Goal: Information Seeking & Learning: Check status

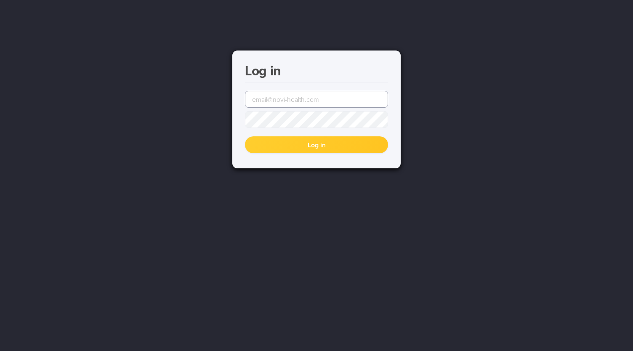
type input "[EMAIL_ADDRESS][DOMAIN_NAME]"
click at [294, 146] on button "Log in" at bounding box center [316, 144] width 143 height 17
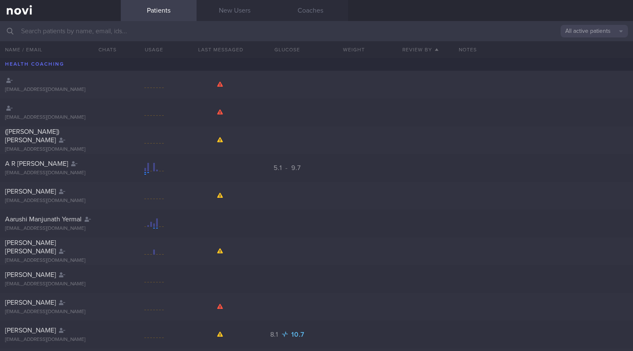
click at [259, 32] on input "text" at bounding box center [316, 31] width 633 height 20
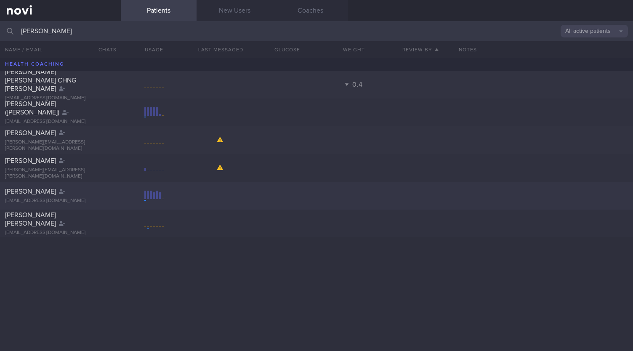
type input "[PERSON_NAME]"
click at [53, 202] on div "[EMAIL_ADDRESS][DOMAIN_NAME]" at bounding box center [60, 201] width 111 height 6
select select "7"
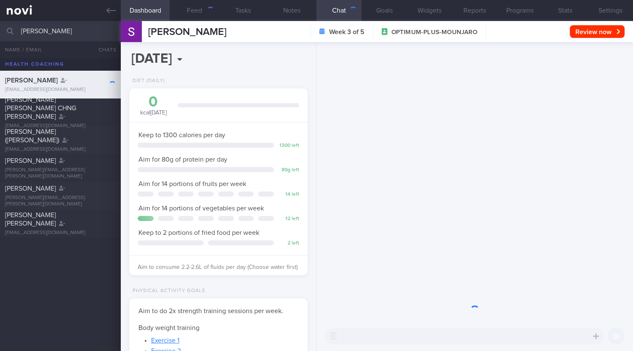
scroll to position [213, 0]
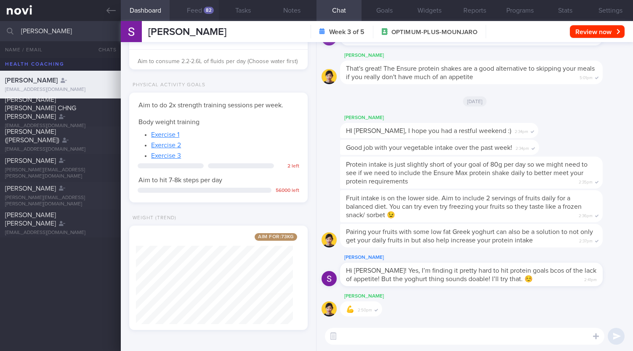
click at [186, 11] on button "Feed 82" at bounding box center [194, 10] width 49 height 21
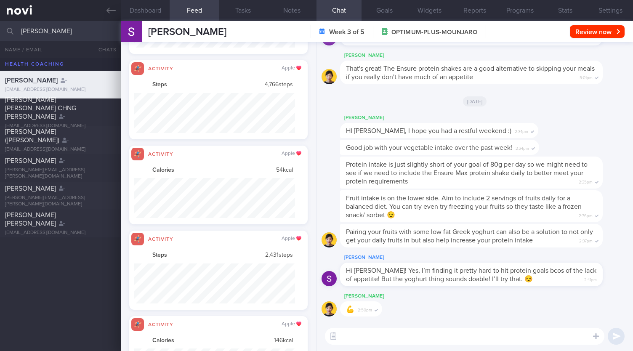
scroll to position [40, 161]
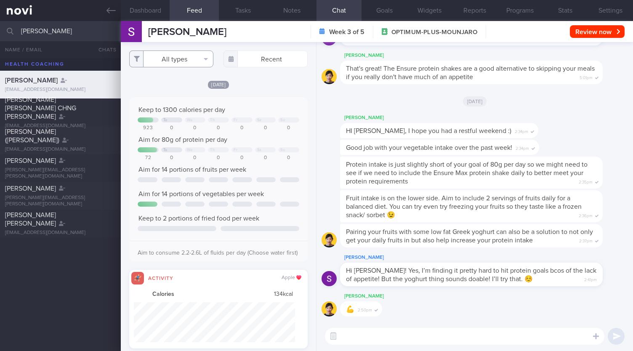
click at [174, 59] on button "All types" at bounding box center [171, 58] width 84 height 17
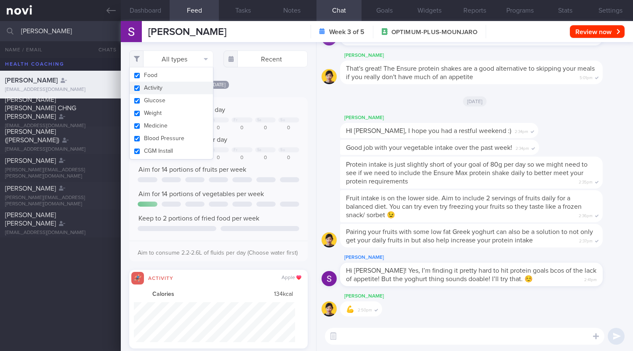
click at [143, 89] on button "Activity" at bounding box center [171, 88] width 83 height 13
checkbox input "false"
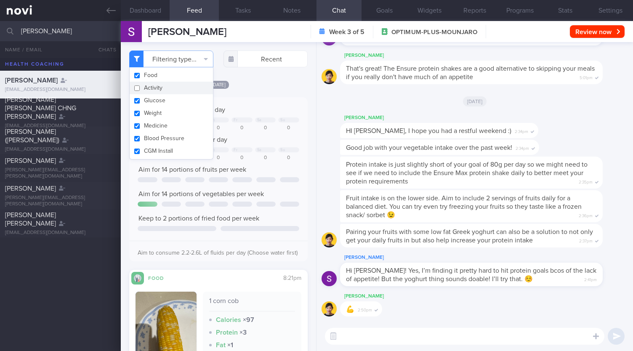
click at [280, 97] on div "Keep to 1300 calories per day Tu We Th Fr Sa Su 923 0 0 0 0 0 0 Aim for 80g of …" at bounding box center [218, 179] width 178 height 164
